Goal: Task Accomplishment & Management: Complete application form

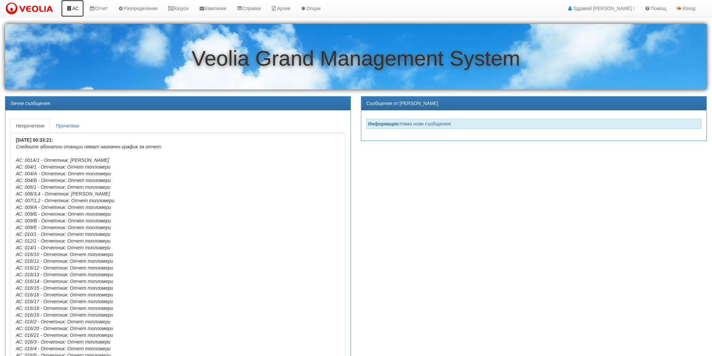
click at [62, 14] on link "АС" at bounding box center [72, 8] width 23 height 17
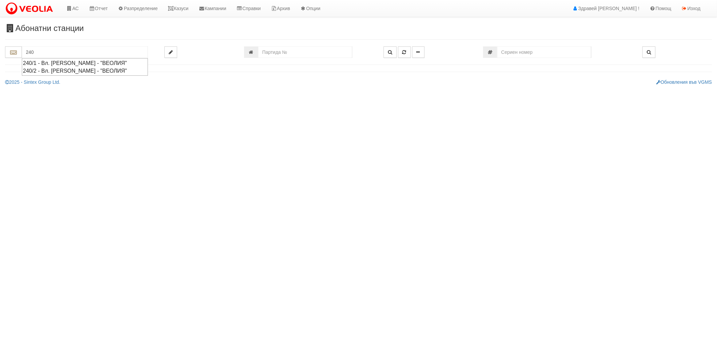
drag, startPoint x: 65, startPoint y: 50, endPoint x: 0, endPoint y: 78, distance: 70.3
click at [0, 78] on div "Абонатни станции 240" at bounding box center [358, 55] width 717 height 62
click at [39, 88] on div "260/Г - Вл. Варненчик - "ВЕОЛИЯ"" at bounding box center [85, 86] width 124 height 8
type input "260/Г - Вл. Варненчик - "ВЕОЛИЯ""
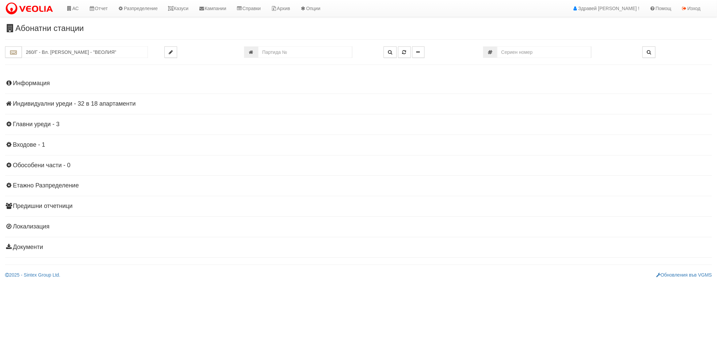
click at [55, 104] on h4 "Индивидуални уреди - 32 в 18 апартаменти" at bounding box center [358, 104] width 707 height 7
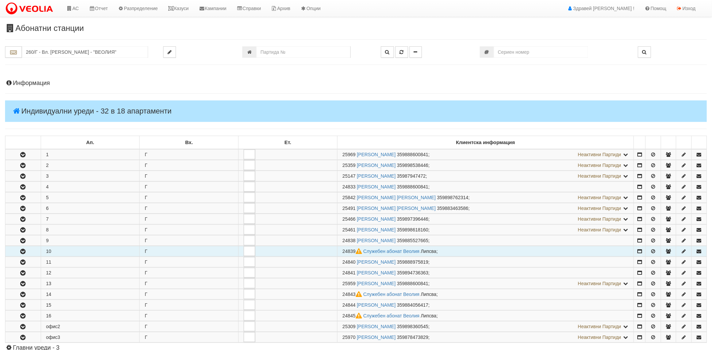
click at [18, 252] on button "button" at bounding box center [22, 251] width 35 height 10
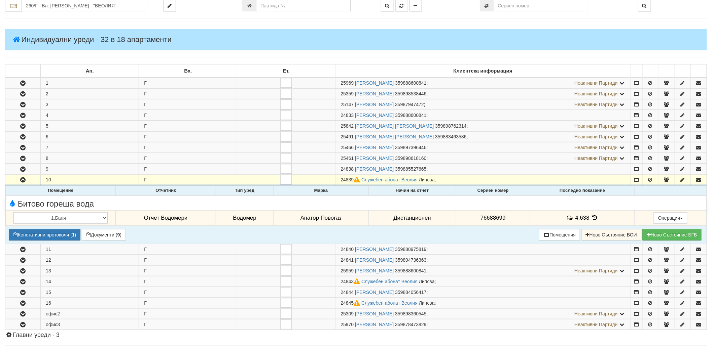
scroll to position [75, 0]
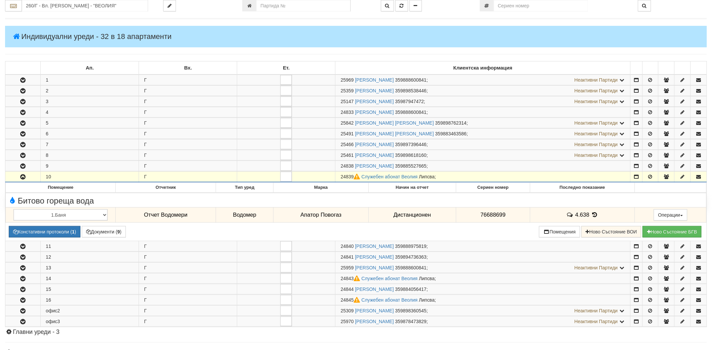
drag, startPoint x: 341, startPoint y: 179, endPoint x: 354, endPoint y: 176, distance: 13.7
click at [354, 176] on span "24839" at bounding box center [350, 176] width 21 height 5
copy span "24839"
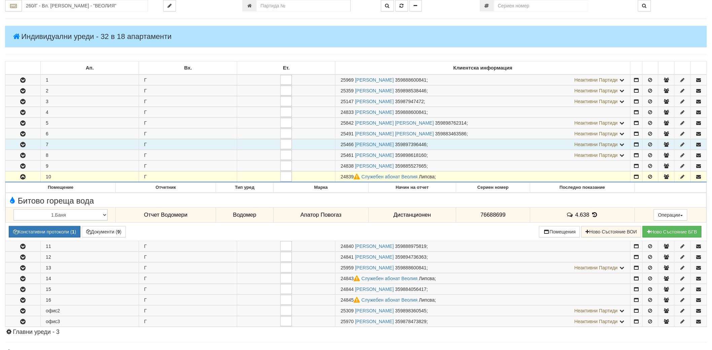
scroll to position [0, 0]
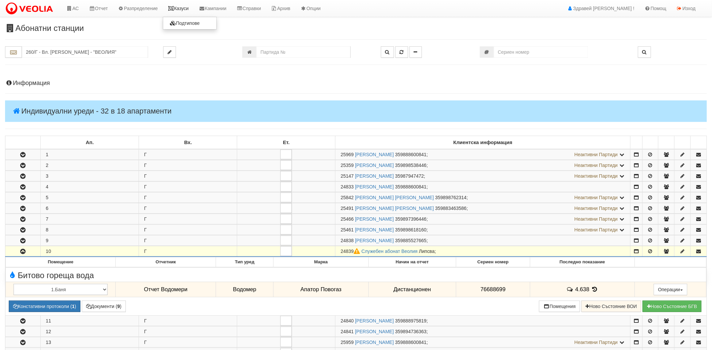
click at [185, 5] on link "Казуси" at bounding box center [178, 8] width 31 height 17
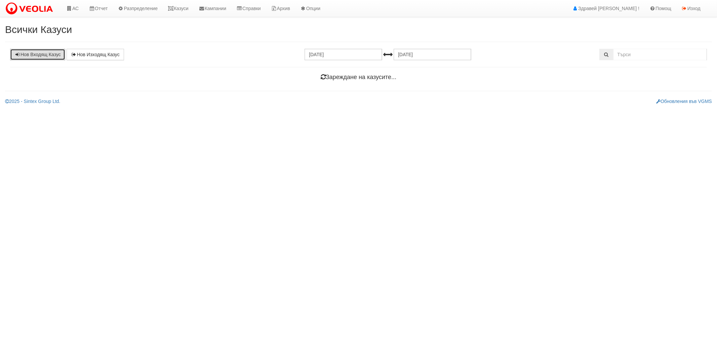
click at [45, 54] on link "Нов Входящ Казус" at bounding box center [37, 54] width 55 height 11
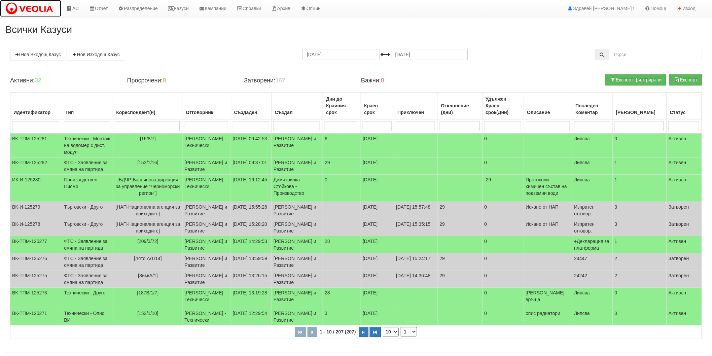
click at [42, 10] on img at bounding box center [30, 9] width 51 height 14
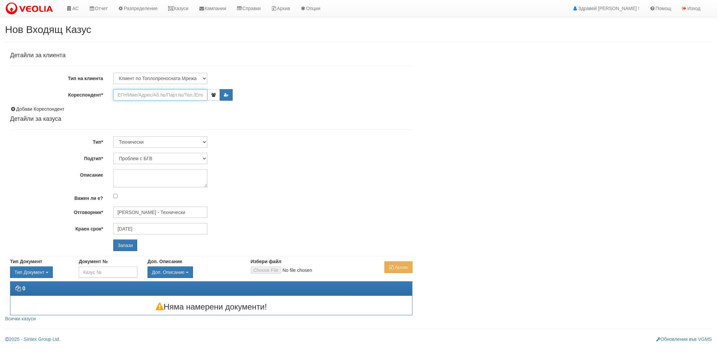
click at [140, 100] on input "Кореспондент*" at bounding box center [160, 94] width 94 height 11
paste input "24839"
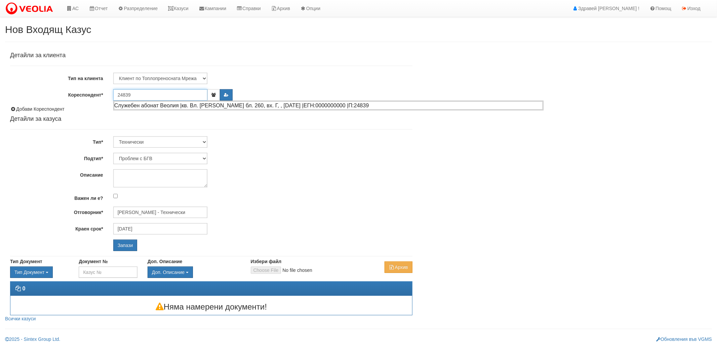
click at [140, 104] on div "Служебен абонат Веолия |кв. Вл. Варненчик бл. 260, вх. Г, , ап. 10 |ЕГН:0000000…" at bounding box center [328, 105] width 429 height 8
type input "Служебен абонат Веолия"
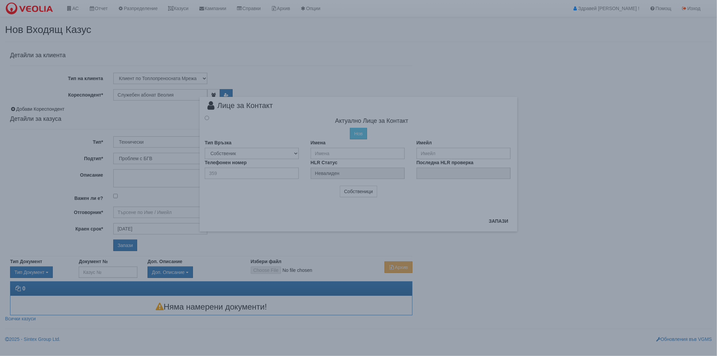
radio input "true"
type input "Дончо Дончев - Технически"
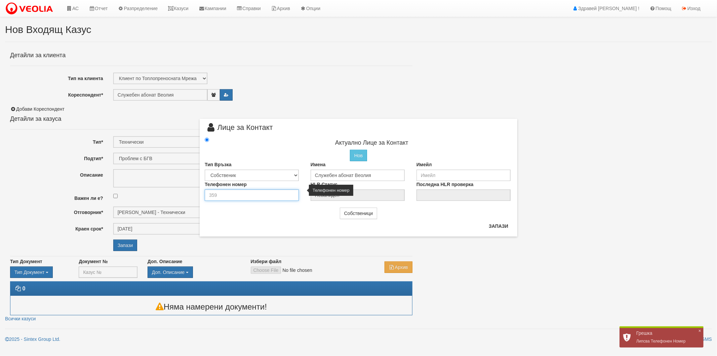
click at [265, 192] on input "number" at bounding box center [252, 194] width 94 height 11
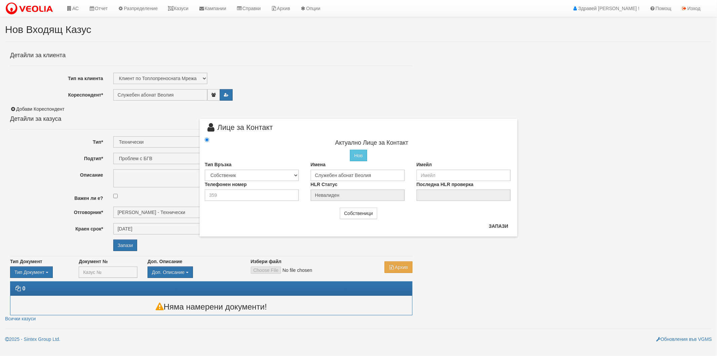
click at [281, 165] on div "Тип Връзка Собственик Наемател Роднина Съсед Приятел" at bounding box center [253, 171] width 106 height 20
click at [275, 170] on select "Собственик Наемател Роднина Съсед Приятел" at bounding box center [252, 174] width 94 height 11
click at [274, 170] on select "Собственик Наемател Роднина Съсед Приятел" at bounding box center [252, 174] width 94 height 11
drag, startPoint x: 374, startPoint y: 174, endPoint x: 302, endPoint y: 164, distance: 72.4
click at [302, 164] on div "Тип Връзка Собственик Наемател Роднина Съсед Приятел Имена Служебен абонат Веол…" at bounding box center [359, 171] width 318 height 20
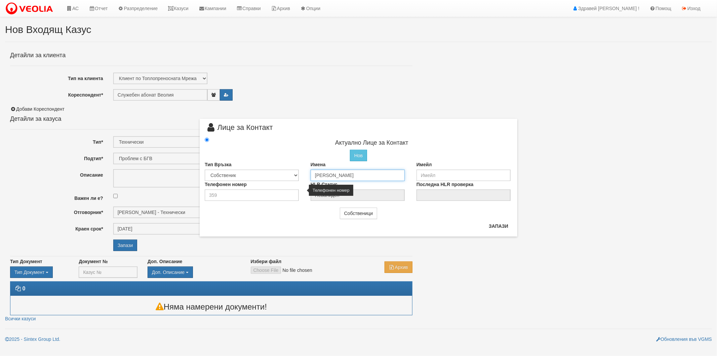
type input "[PERSON_NAME]"
click at [280, 197] on input "number" at bounding box center [252, 194] width 94 height 11
drag, startPoint x: 267, startPoint y: 192, endPoint x: 176, endPoint y: 199, distance: 91.4
click at [176, 199] on div "× Лице за Контакт Актуално Лице за Контакт Нов Промени Актуалното Лице Тип Връз…" at bounding box center [358, 118] width 393 height 236
type input "0888600841"
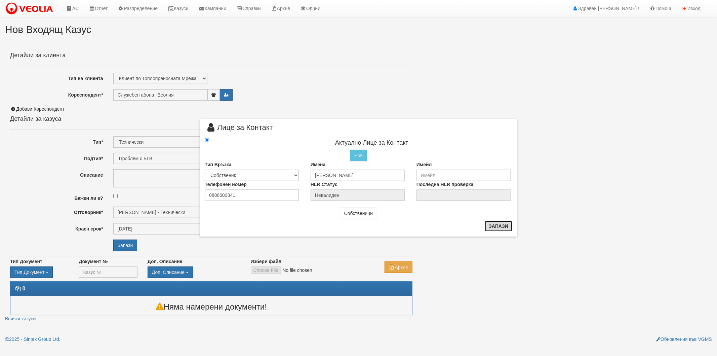
click at [497, 225] on button "Запази" at bounding box center [499, 226] width 28 height 11
type input "Димитър Топчиев"
radio input "true"
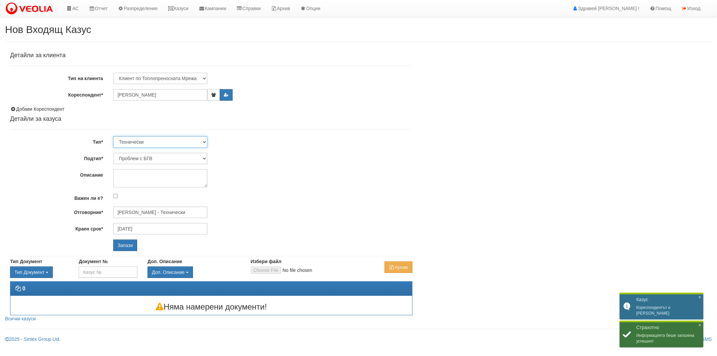
click at [176, 146] on select "Технически ФТС Търговски Административен Производствен Експлоатационен Финансов…" at bounding box center [160, 141] width 94 height 11
click at [225, 132] on div "Детайли за клиента Тип на клиента Клиент по Топлопреносната Мрежа Институция Па…" at bounding box center [211, 151] width 403 height 199
click at [201, 160] on select "Проблем с БГВ Теч ВОИ Теч БГВ Теч в АС Теч от водомер Проблем в АС Интервенция …" at bounding box center [160, 158] width 94 height 11
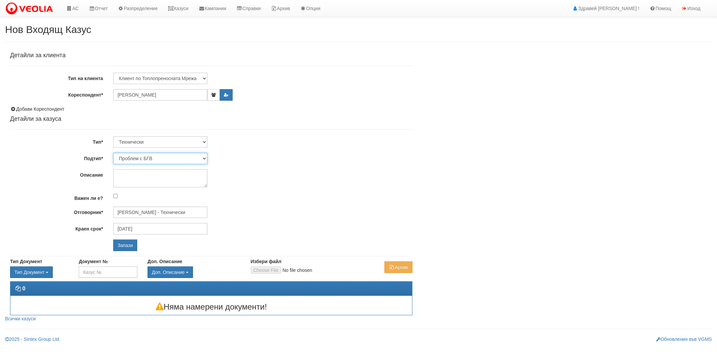
select select "Монтаж/подмяна на топломер"
click at [113, 153] on select "Проблем с БГВ Теч ВОИ Теч БГВ Теч в АС Теч от водомер Проблем в АС Интервенция …" at bounding box center [160, 158] width 94 height 11
type input "[DATE]"
type input "[PERSON_NAME] - Технически"
click at [159, 180] on textarea "Описание" at bounding box center [160, 178] width 94 height 18
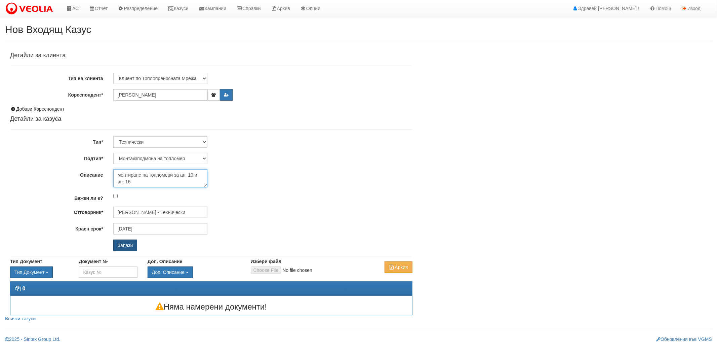
type textarea "монтиране на топломери за ап. 10 и ап. 16"
click at [126, 247] on input "Запази" at bounding box center [125, 244] width 24 height 11
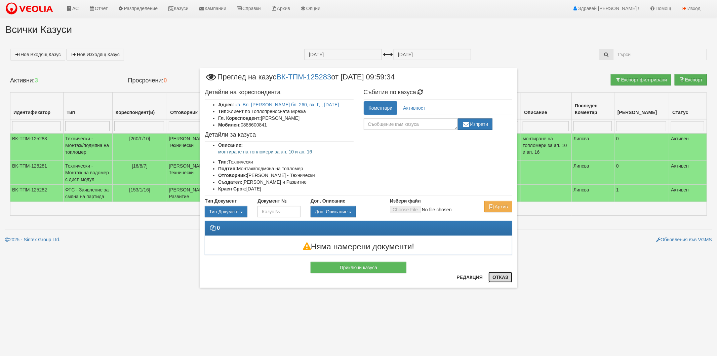
click at [495, 282] on button "Отказ" at bounding box center [501, 277] width 24 height 11
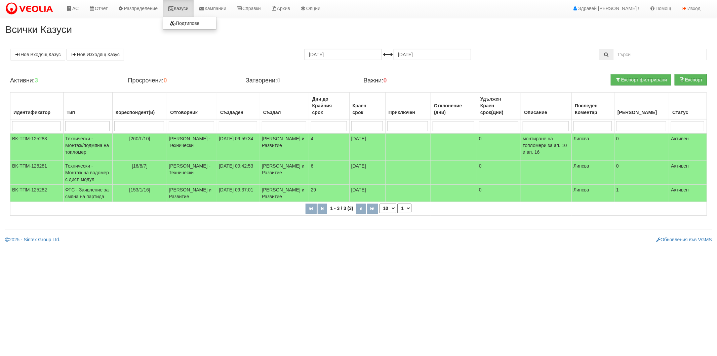
click at [185, 8] on link "Казуси" at bounding box center [178, 8] width 31 height 17
